Goal: Information Seeking & Learning: Learn about a topic

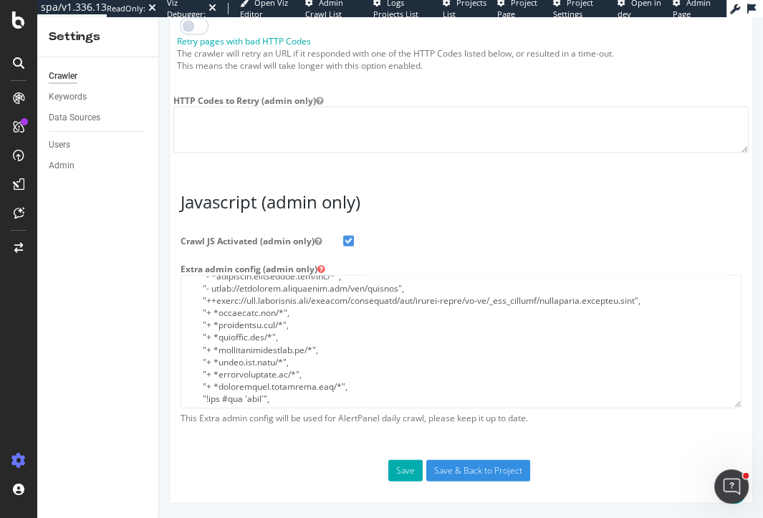
scroll to position [52, 0]
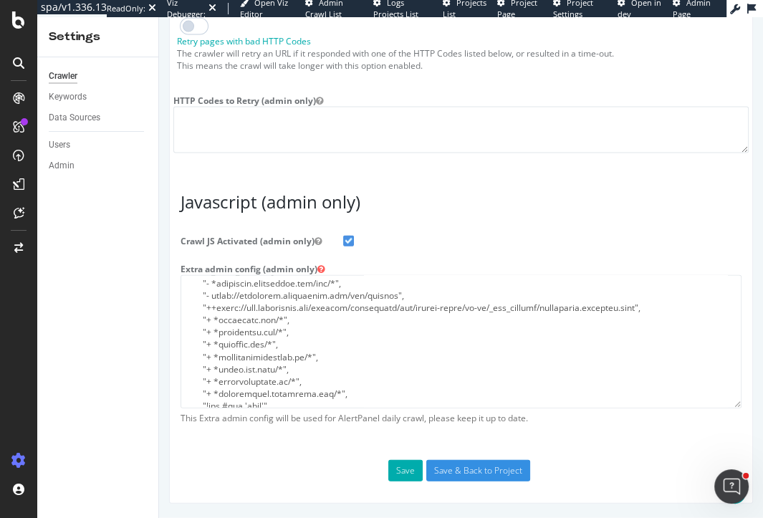
type input "heidi@botify.com"
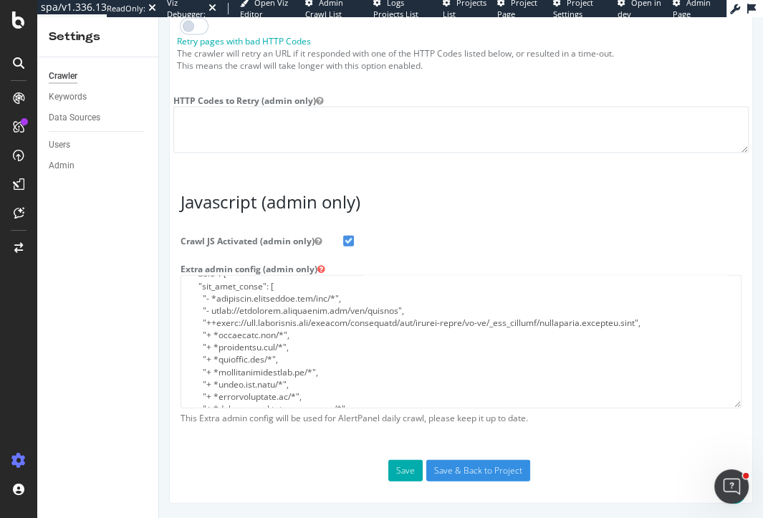
scroll to position [34, 0]
